Goal: Task Accomplishment & Management: Use online tool/utility

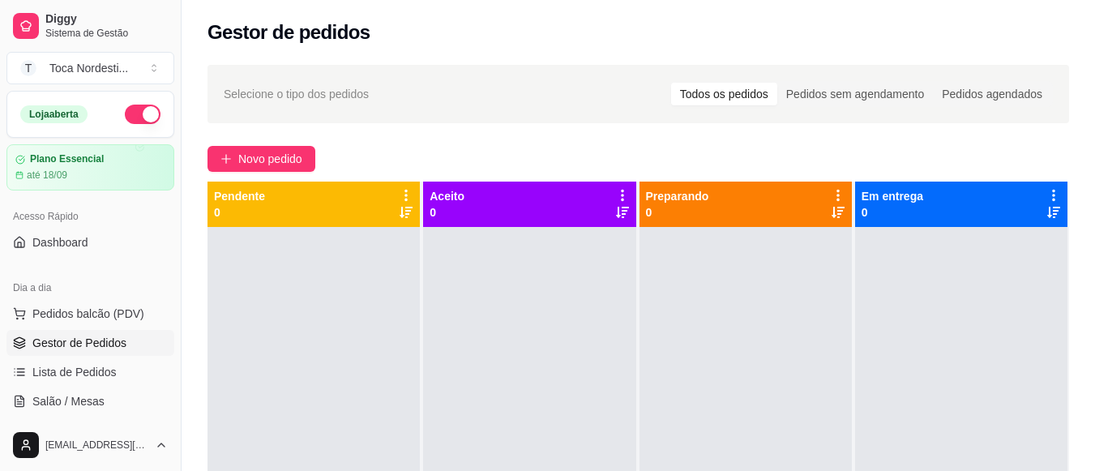
scroll to position [97, 0]
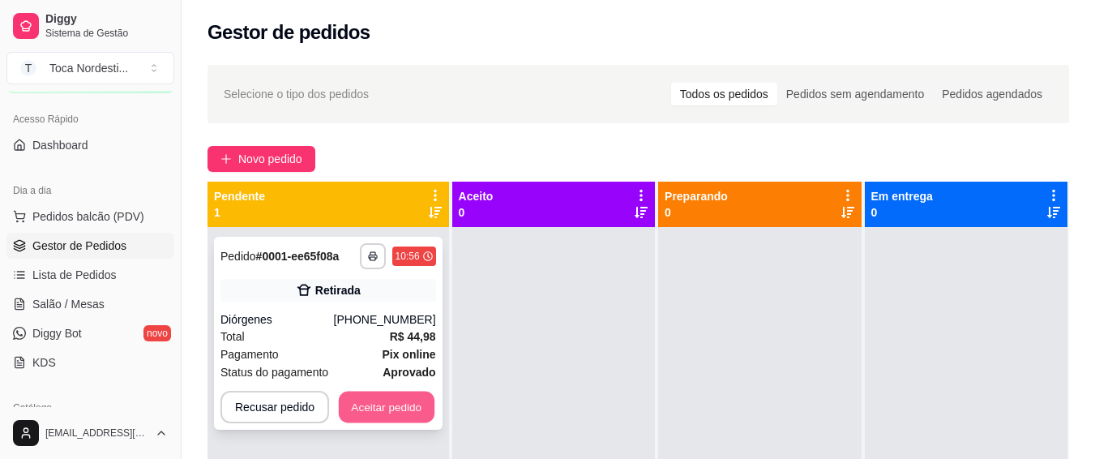
click at [389, 401] on button "Aceitar pedido" at bounding box center [387, 408] width 96 height 32
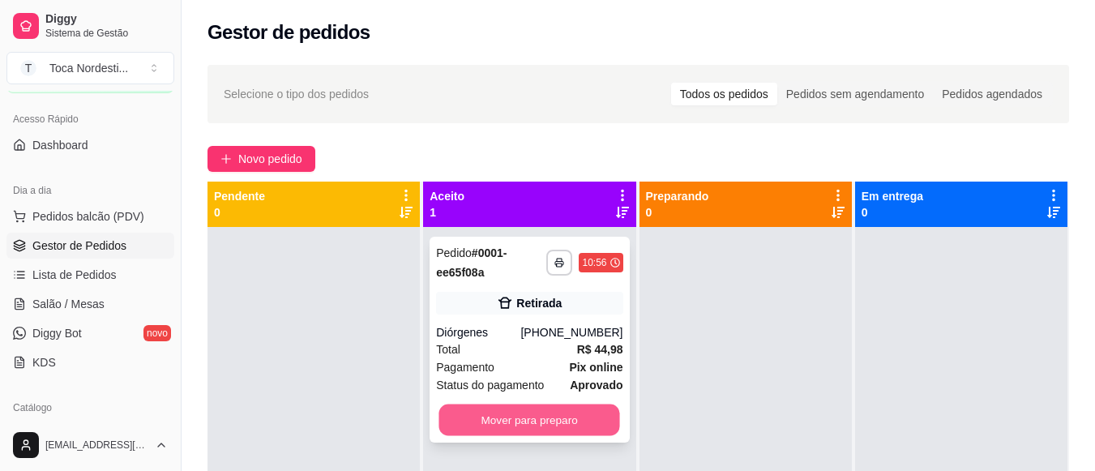
click at [469, 407] on button "Mover para preparo" at bounding box center [529, 420] width 181 height 32
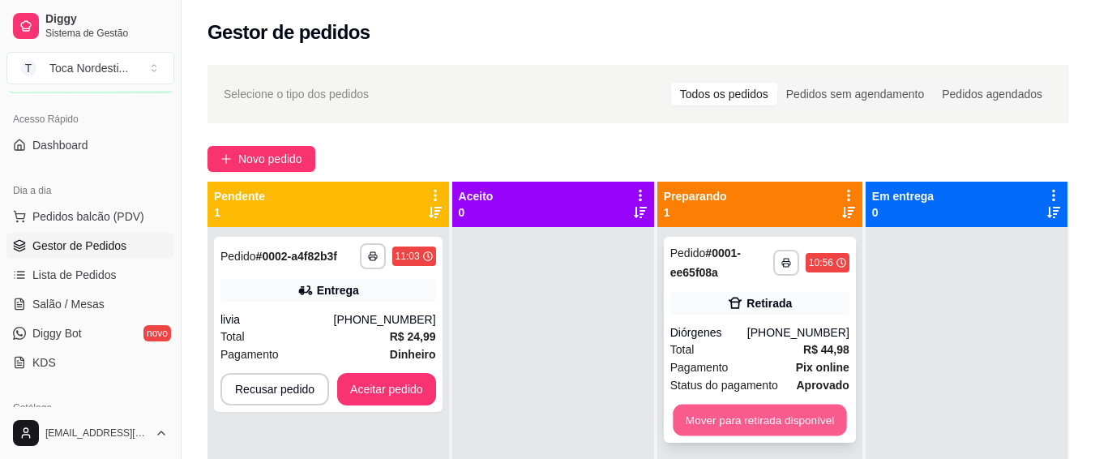
click at [712, 430] on button "Mover para retirada disponível" at bounding box center [759, 420] width 173 height 32
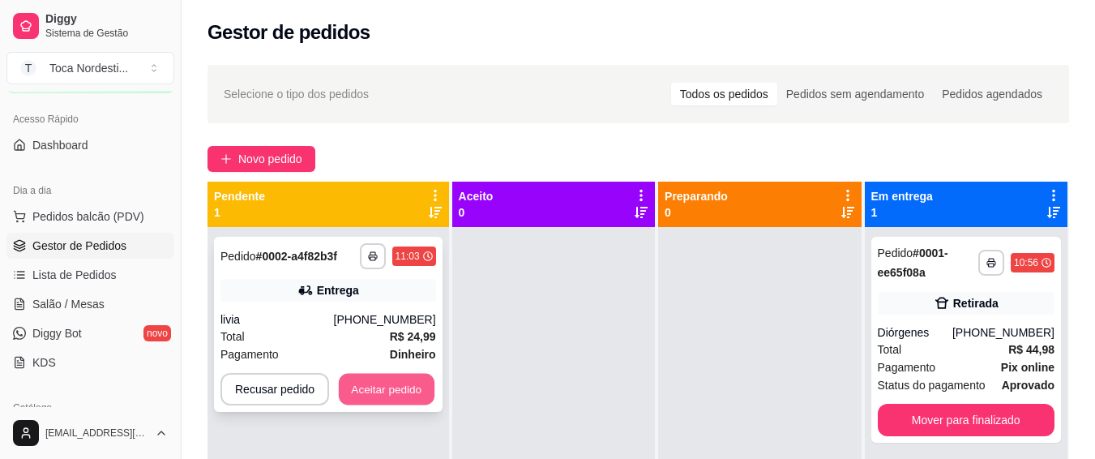
click at [394, 392] on button "Aceitar pedido" at bounding box center [387, 390] width 96 height 32
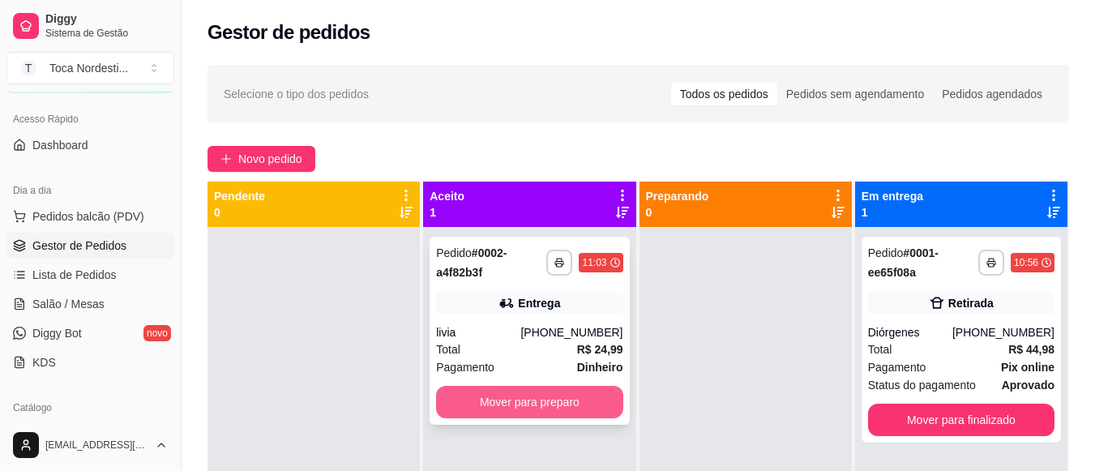
click at [483, 396] on button "Mover para preparo" at bounding box center [529, 402] width 186 height 32
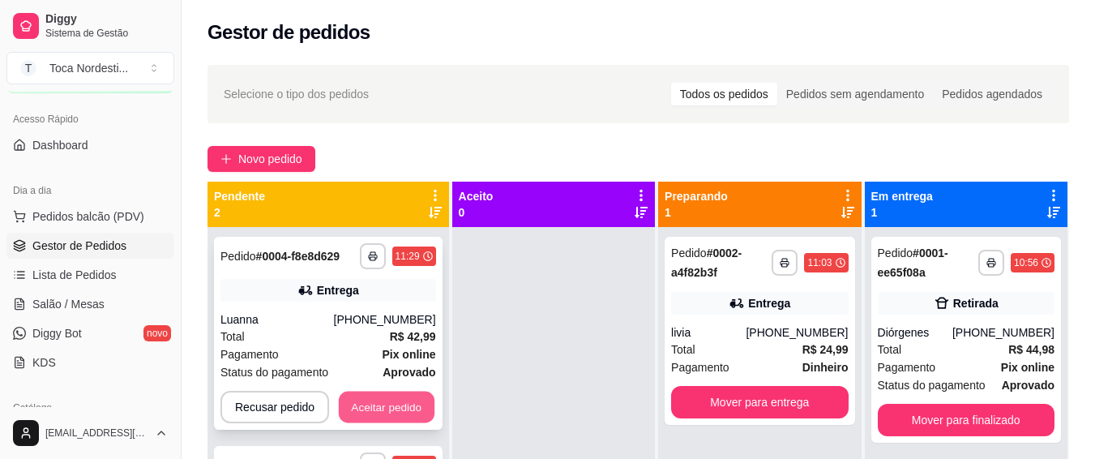
click at [395, 392] on button "Aceitar pedido" at bounding box center [387, 408] width 96 height 32
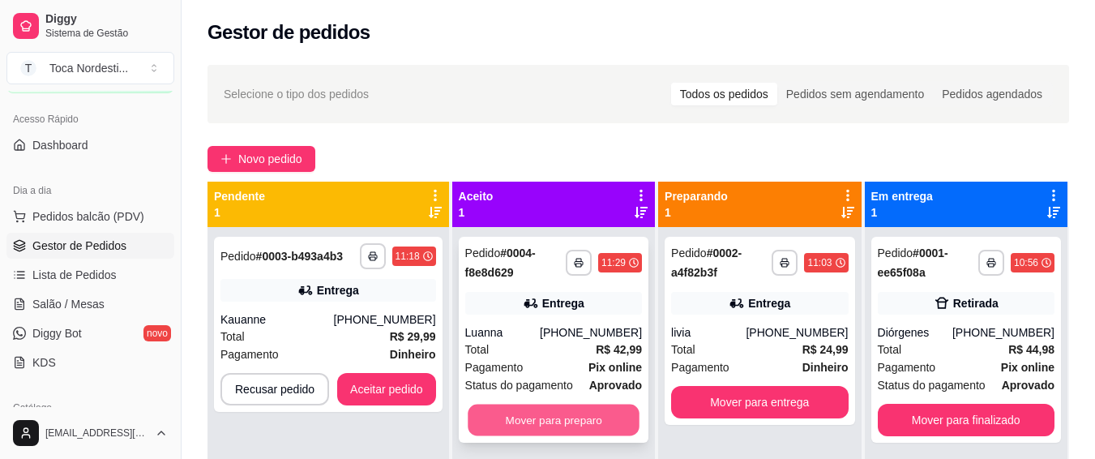
click at [497, 426] on button "Mover para preparo" at bounding box center [554, 420] width 172 height 32
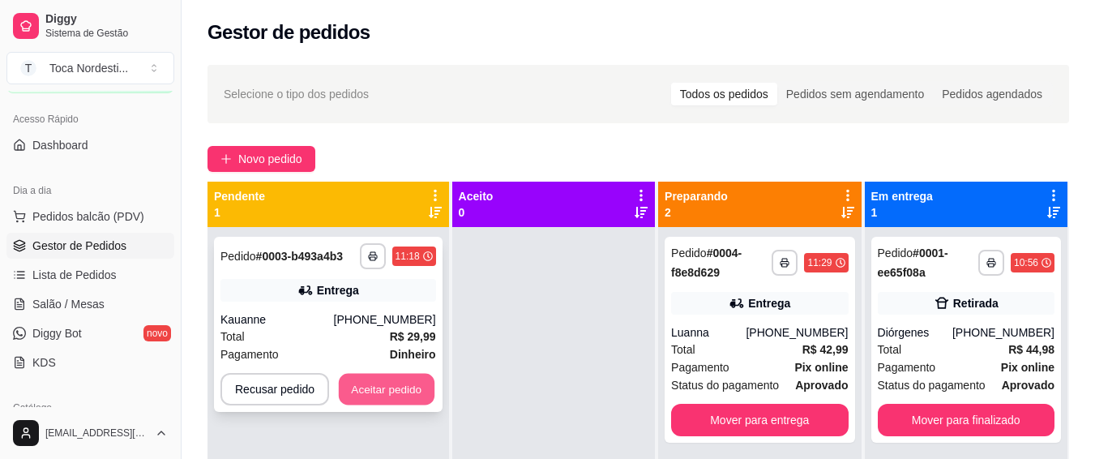
click at [414, 399] on button "Aceitar pedido" at bounding box center [387, 390] width 96 height 32
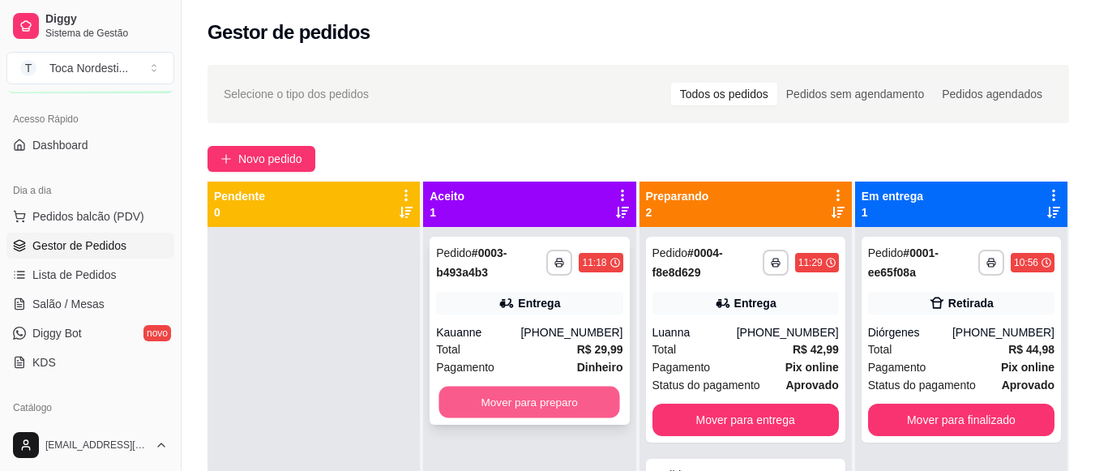
click at [498, 396] on button "Mover para preparo" at bounding box center [529, 403] width 181 height 32
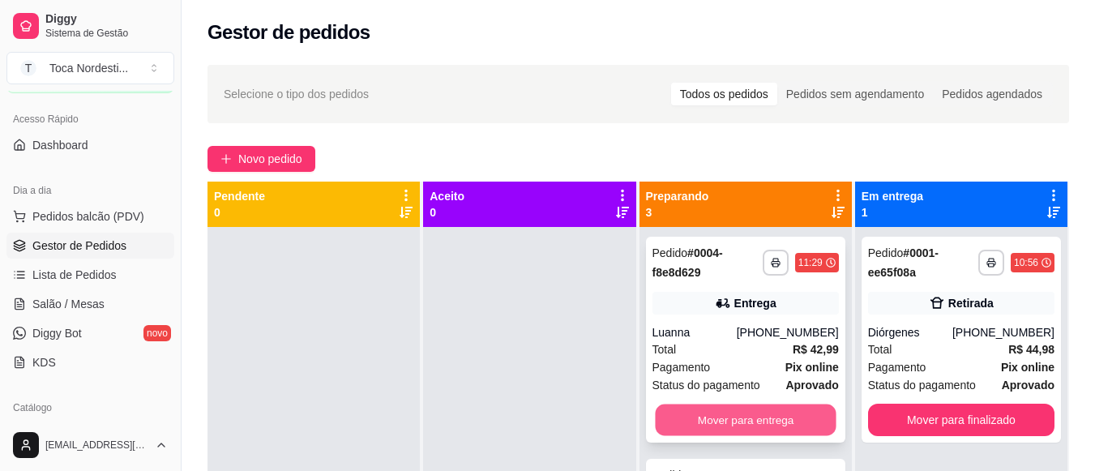
click at [713, 410] on button "Mover para entrega" at bounding box center [745, 420] width 181 height 32
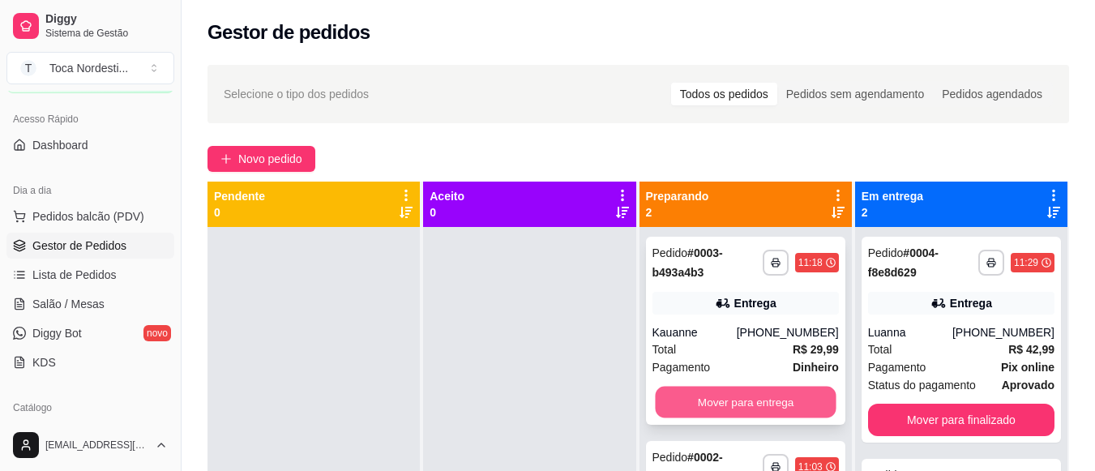
click at [747, 414] on button "Mover para entrega" at bounding box center [745, 403] width 181 height 32
click at [813, 404] on button "Mover para entrega" at bounding box center [745, 403] width 181 height 32
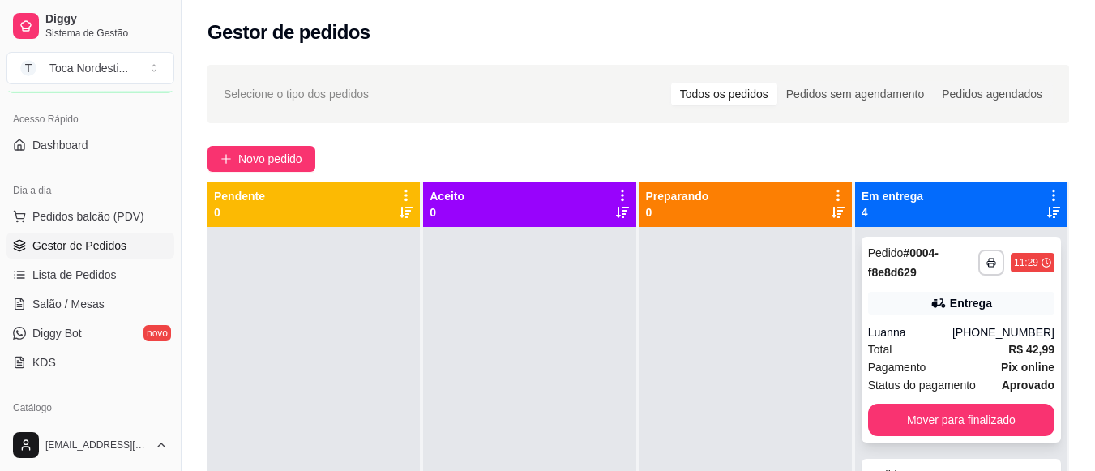
click at [1014, 380] on strong "aprovado" at bounding box center [1028, 385] width 53 height 13
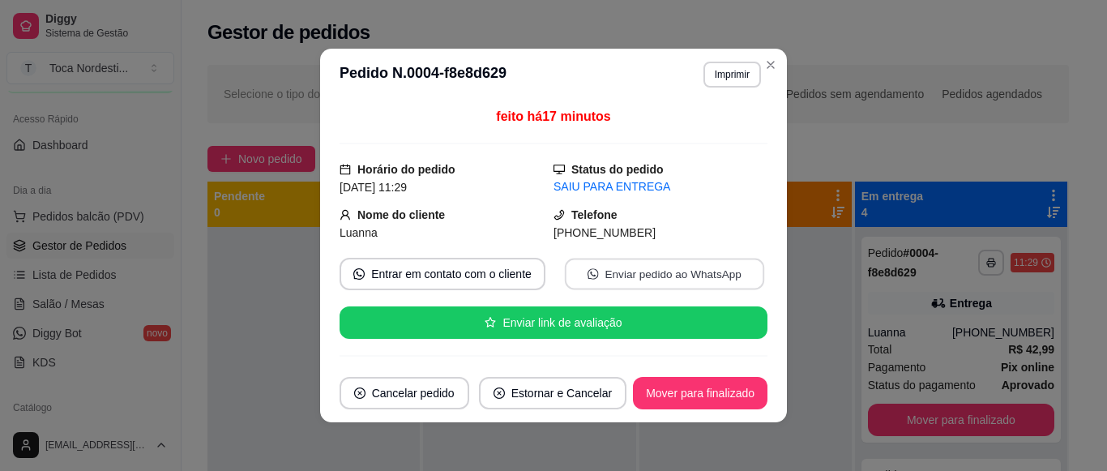
click at [685, 271] on button "Enviar pedido ao WhatsApp" at bounding box center [664, 275] width 199 height 32
click at [469, 278] on button "Entrar em contato com o cliente" at bounding box center [442, 275] width 199 height 32
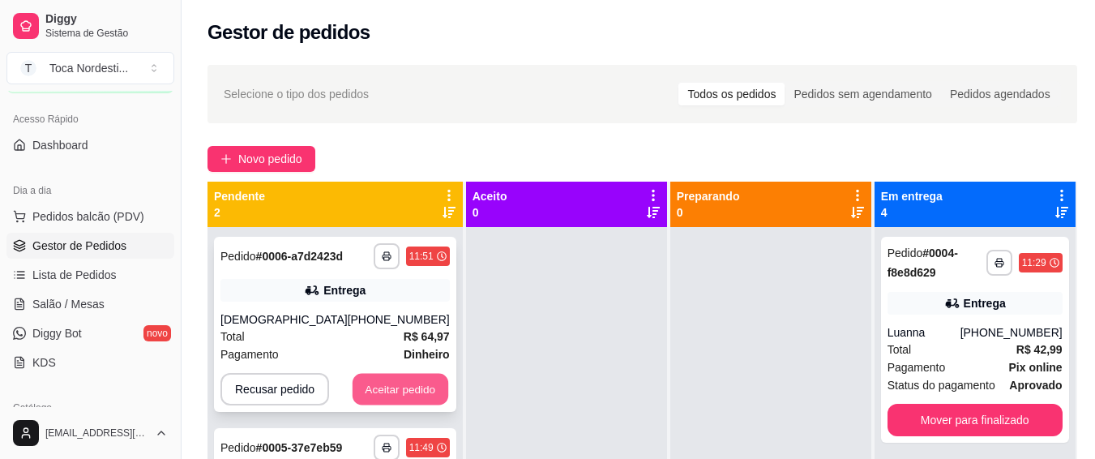
click at [380, 387] on button "Aceitar pedido" at bounding box center [401, 390] width 96 height 32
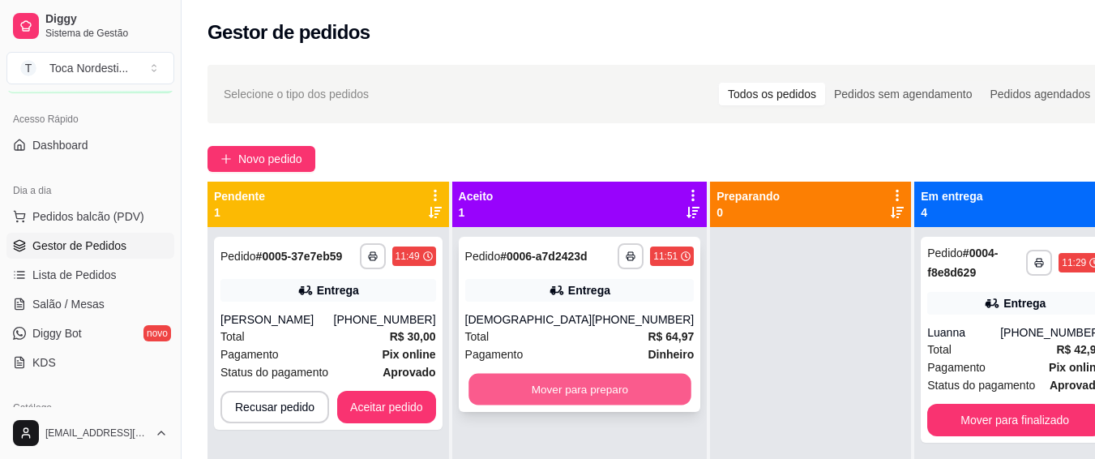
click at [498, 399] on button "Mover para preparo" at bounding box center [580, 390] width 222 height 32
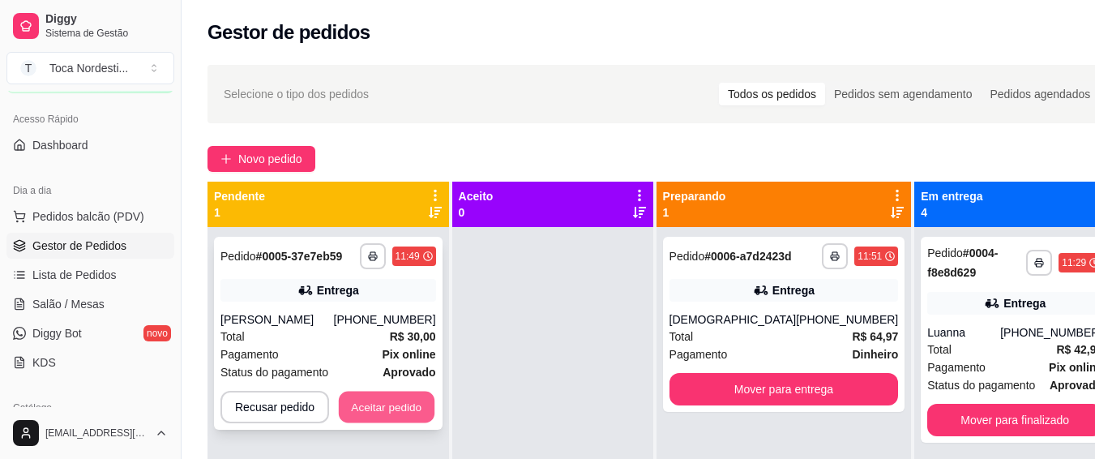
click at [416, 403] on button "Aceitar pedido" at bounding box center [387, 408] width 96 height 32
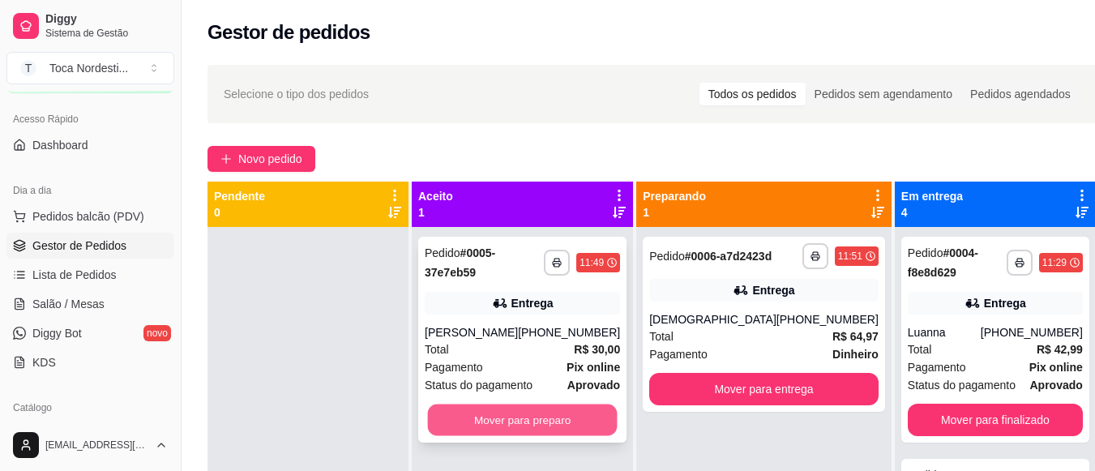
click at [492, 412] on button "Mover para preparo" at bounding box center [523, 420] width 190 height 32
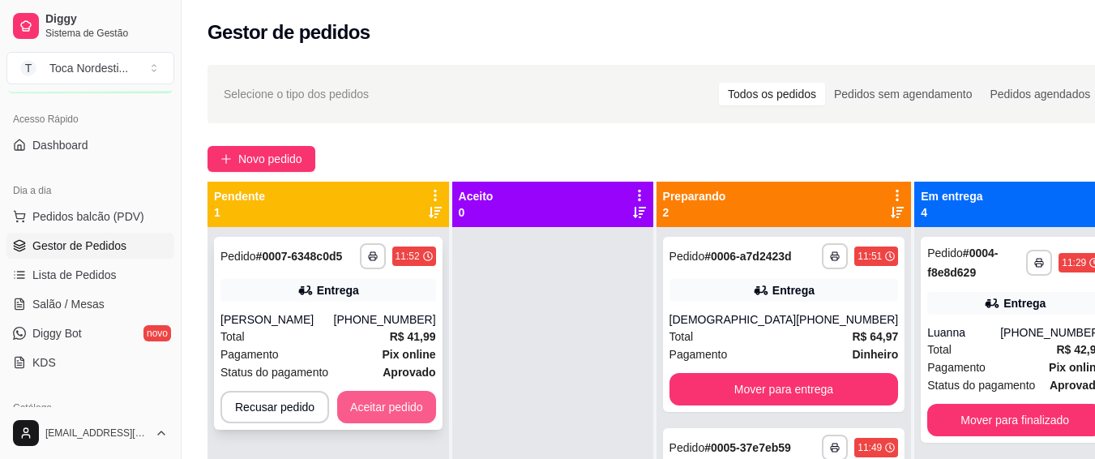
click at [391, 417] on button "Aceitar pedido" at bounding box center [386, 407] width 99 height 32
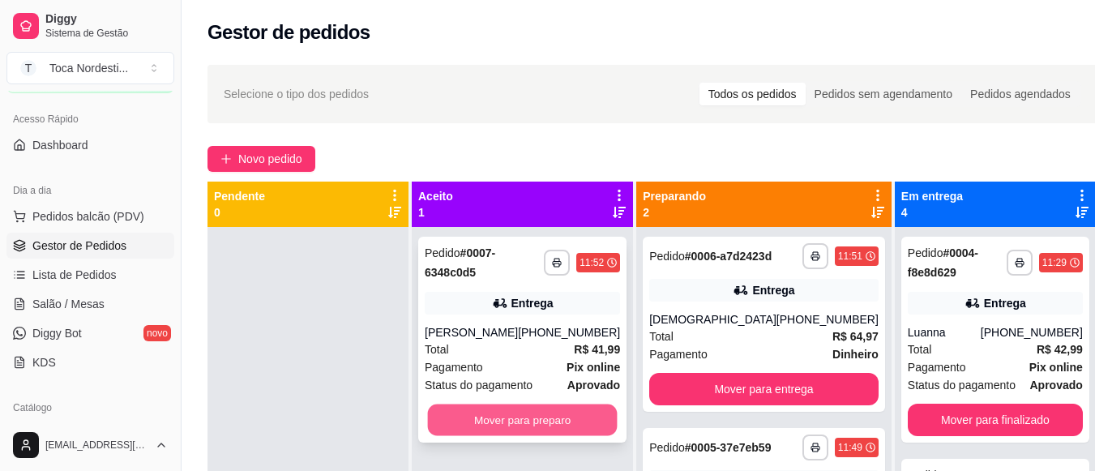
click at [497, 426] on button "Mover para preparo" at bounding box center [523, 420] width 190 height 32
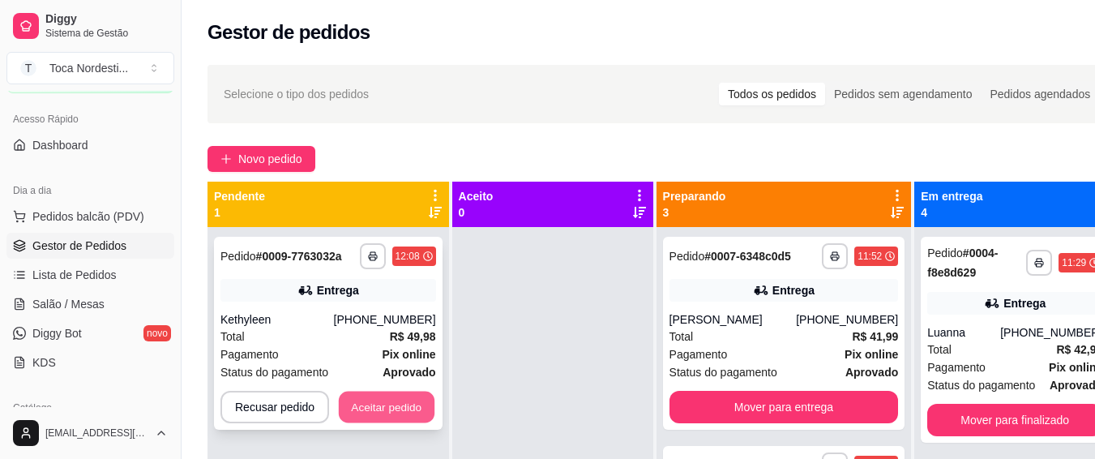
click at [420, 392] on button "Aceitar pedido" at bounding box center [387, 408] width 96 height 32
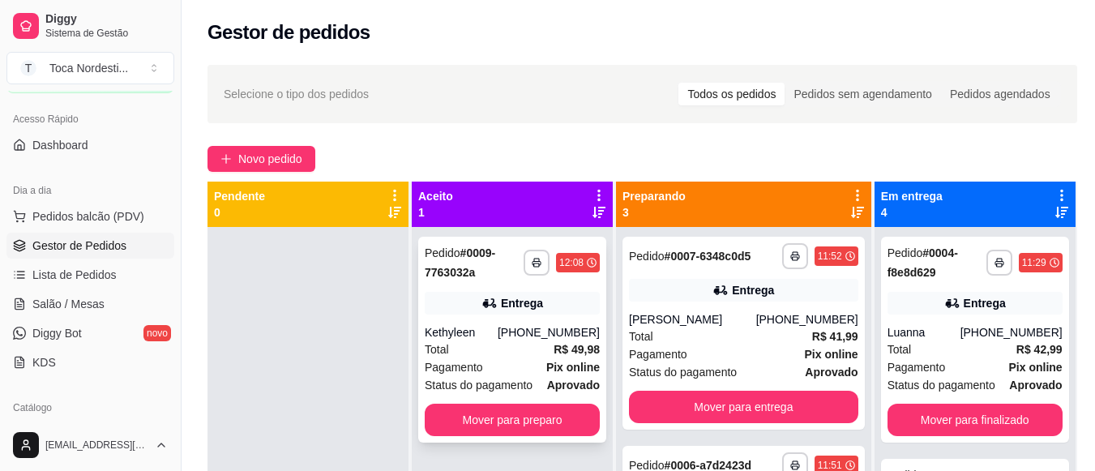
click at [909, 441] on div "**********" at bounding box center [643, 417] width 870 height 471
click at [571, 413] on button "Mover para preparo" at bounding box center [512, 420] width 170 height 32
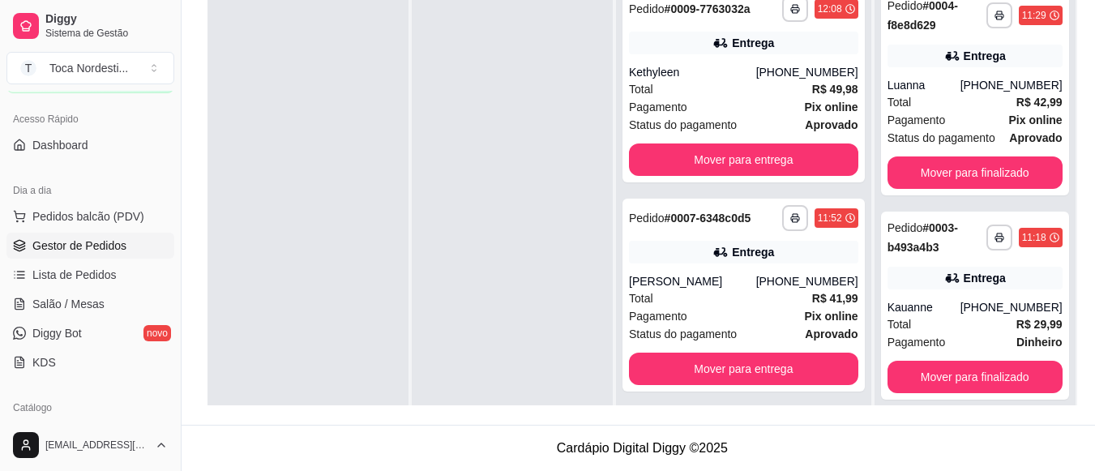
scroll to position [412, 0]
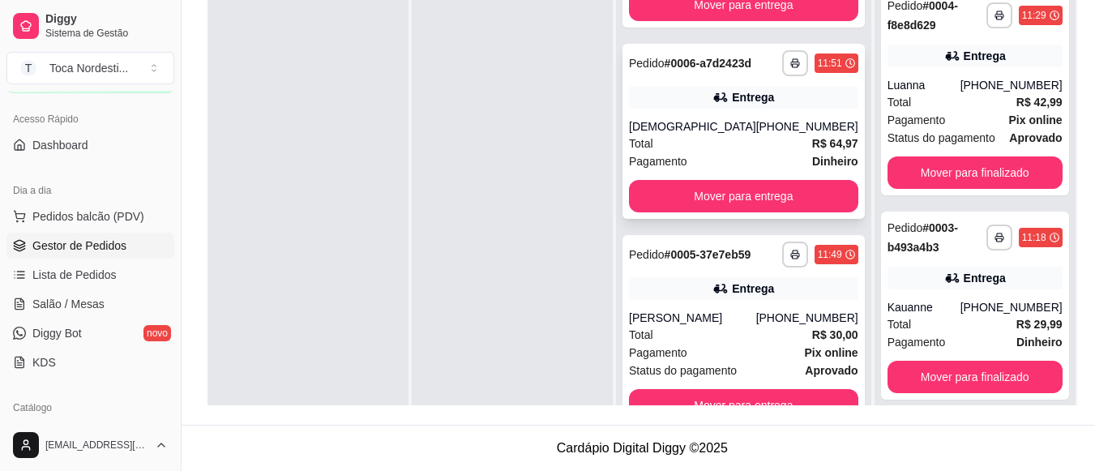
click at [746, 91] on div "Entrega" at bounding box center [753, 97] width 42 height 16
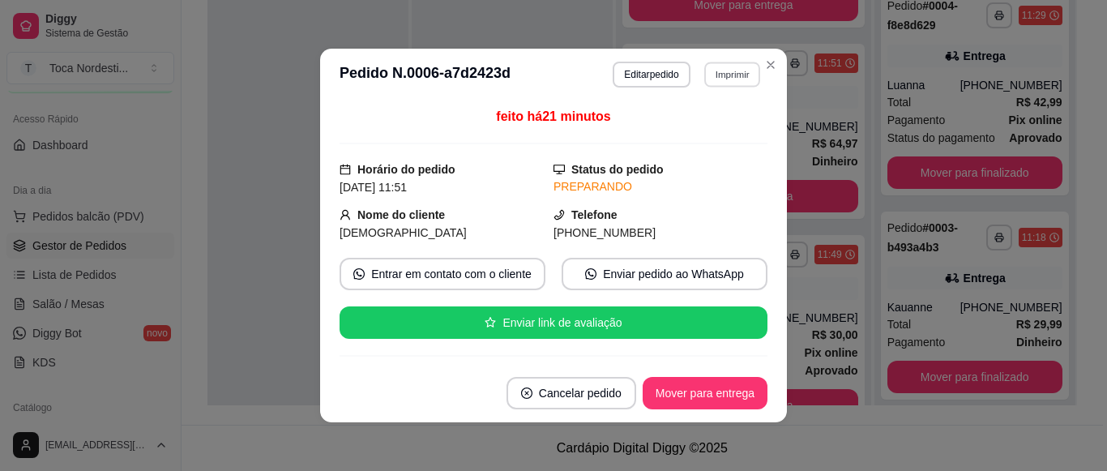
click at [712, 73] on button "Imprimir" at bounding box center [732, 74] width 56 height 25
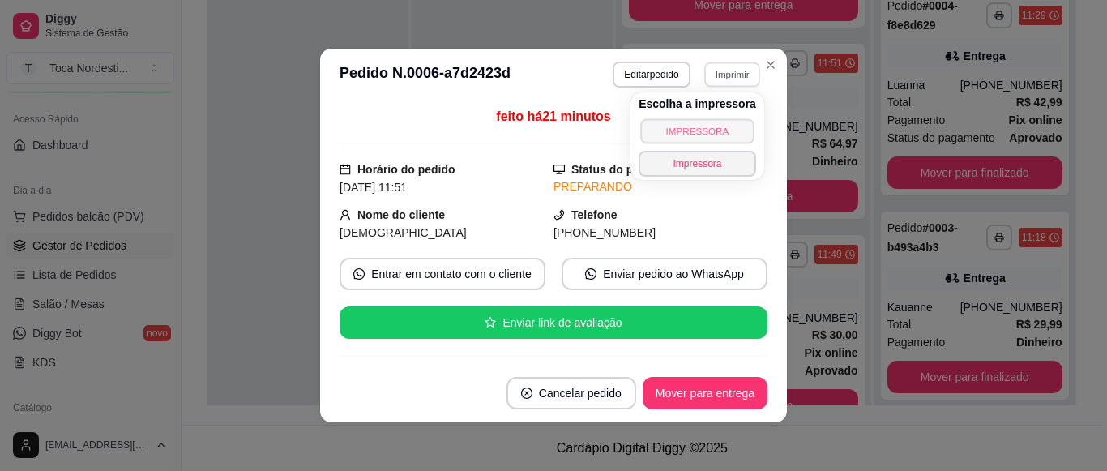
click at [678, 124] on button "IMPRESSORA" at bounding box center [696, 130] width 113 height 25
